Goal: Check status: Check status

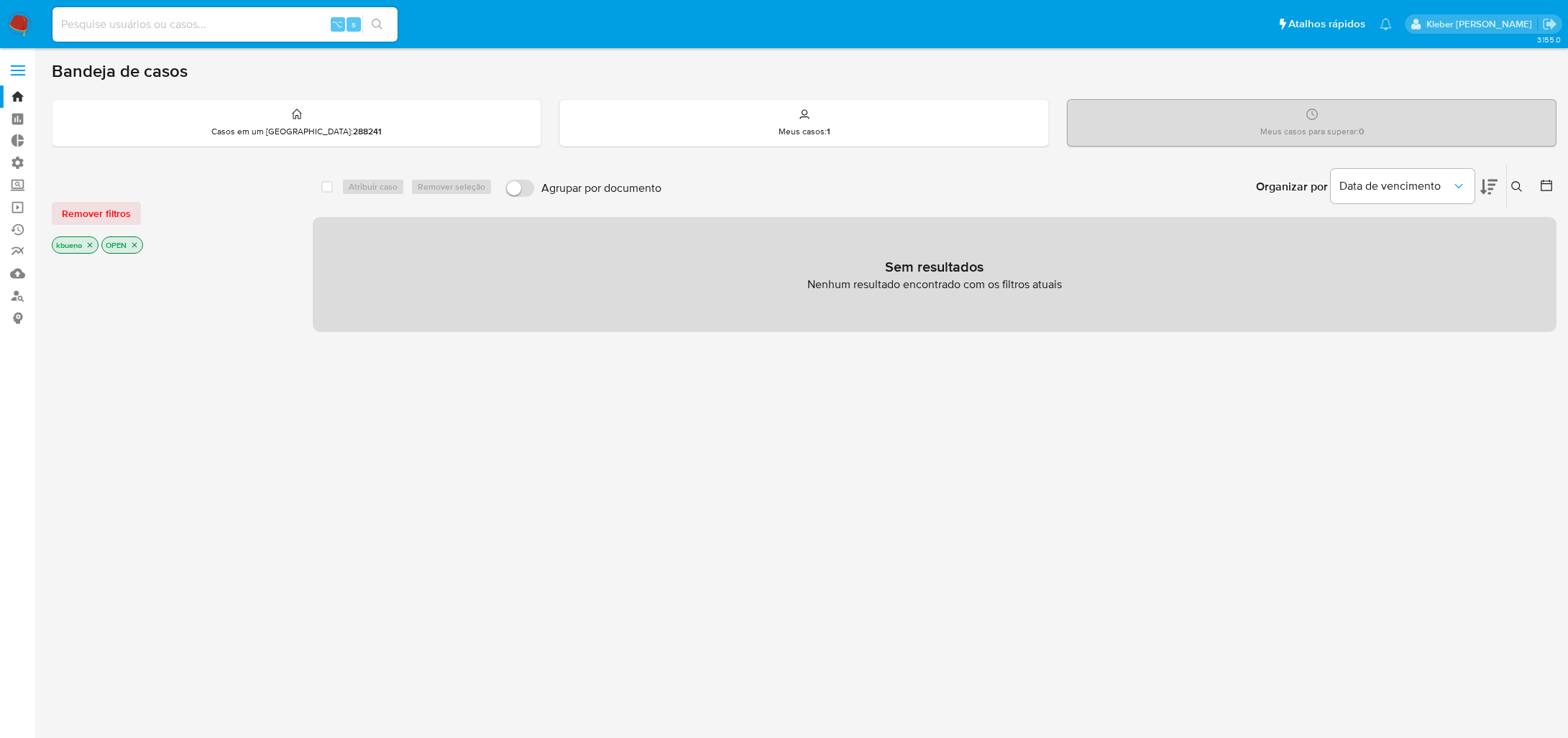
click at [217, 21] on input at bounding box center [225, 24] width 345 height 18
paste input "142547102"
type input "142547102"
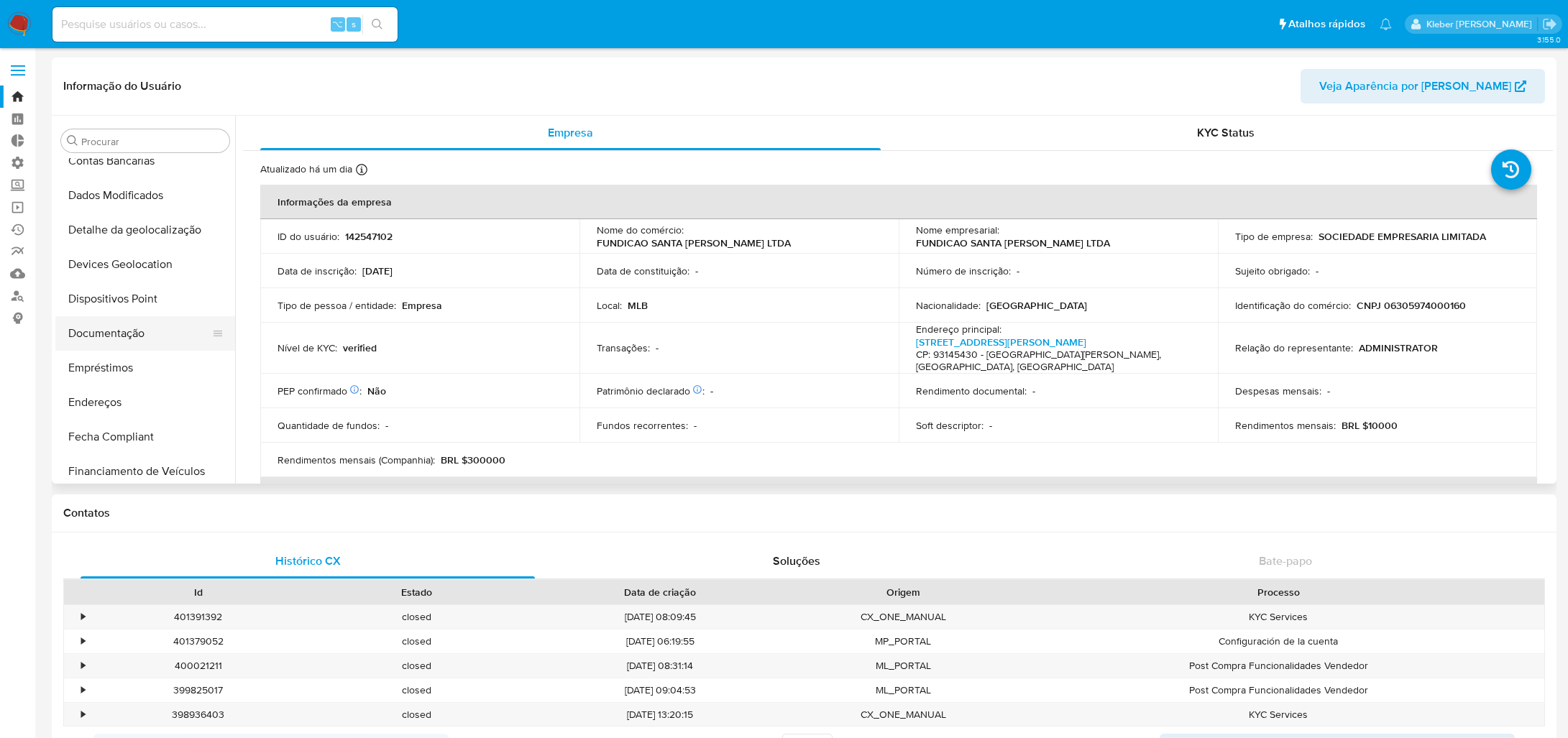
scroll to position [118, 0]
select select "10"
click at [136, 364] on button "Documentação" at bounding box center [139, 368] width 168 height 34
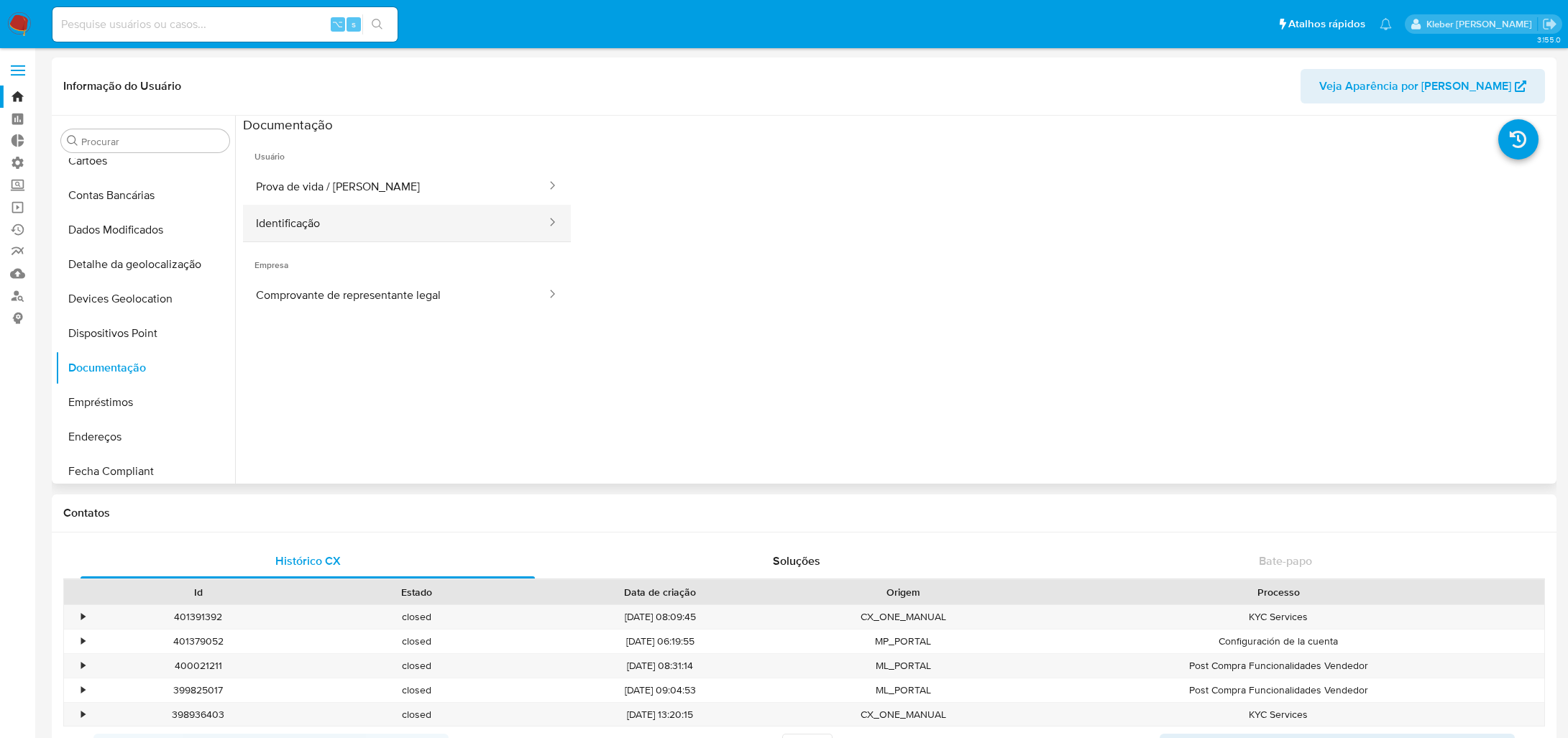
click at [399, 221] on button "Identificação" at bounding box center [396, 223] width 305 height 37
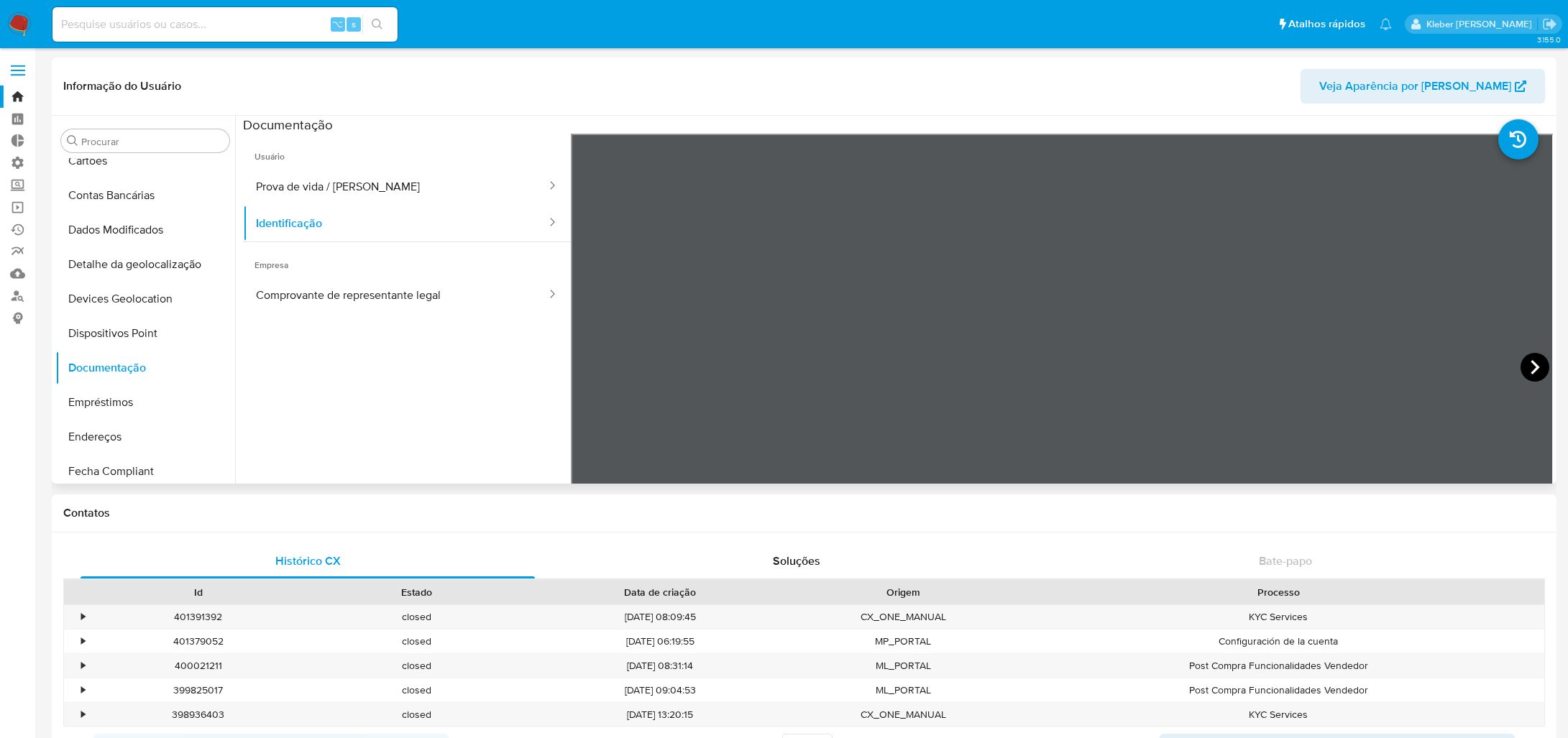
click at [1537, 369] on icon at bounding box center [1535, 367] width 29 height 29
click at [585, 371] on icon at bounding box center [589, 367] width 29 height 29
click at [1531, 369] on icon at bounding box center [1534, 367] width 8 height 15
click at [390, 184] on button "Prova de vida / [PERSON_NAME]" at bounding box center [396, 187] width 305 height 37
